Goal: Task Accomplishment & Management: Complete application form

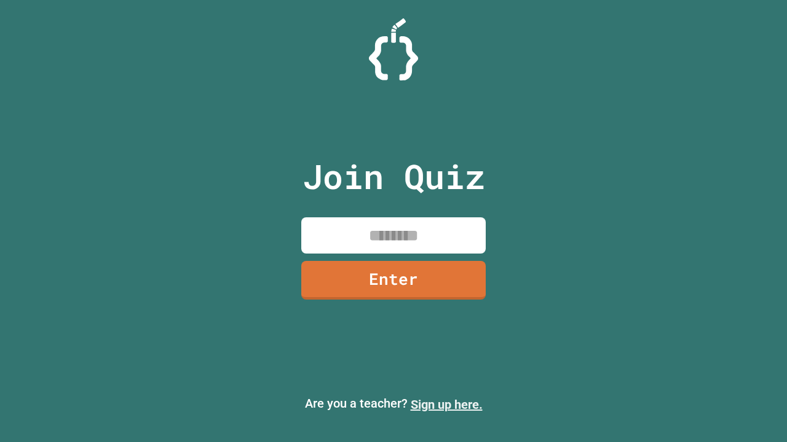
click at [446, 405] on link "Sign up here." at bounding box center [446, 405] width 72 height 15
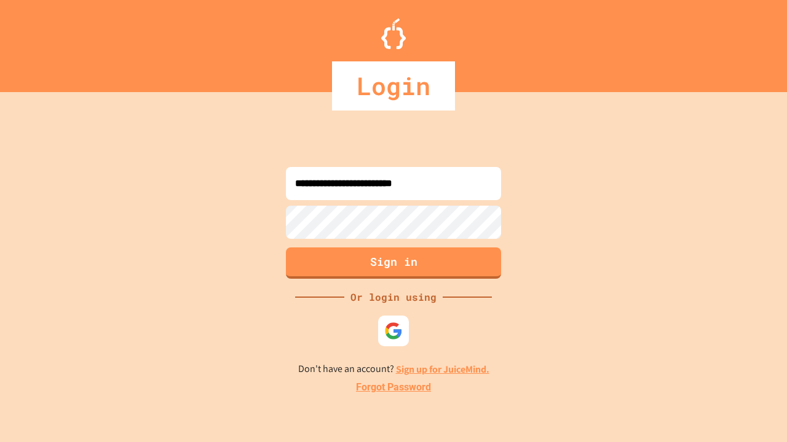
type input "**********"
